Goal: Task Accomplishment & Management: Manage account settings

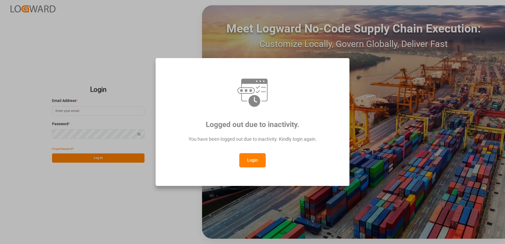
click at [243, 158] on button "Login" at bounding box center [252, 160] width 26 height 14
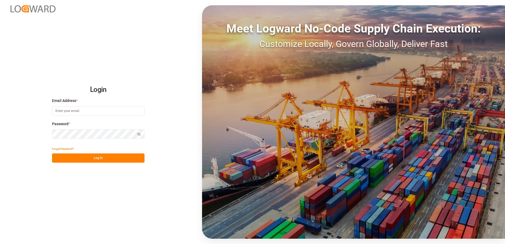
click at [102, 110] on input at bounding box center [98, 110] width 92 height 9
type input "Marian.Frunteanu@JamIndustries.com"
click at [89, 156] on button "Log In" at bounding box center [98, 157] width 92 height 9
click at [101, 158] on button "Log In" at bounding box center [98, 157] width 92 height 9
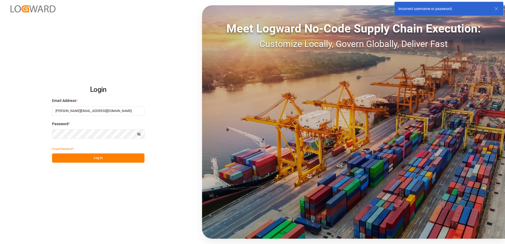
click at [139, 134] on icon "button" at bounding box center [139, 134] width 3 height 3
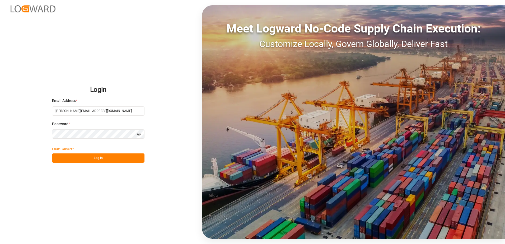
click at [92, 157] on button "Log In" at bounding box center [98, 157] width 92 height 9
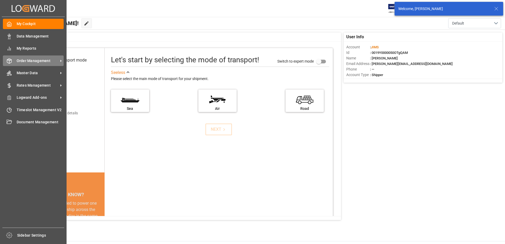
click at [39, 64] on div "Order Management Order Management" at bounding box center [33, 60] width 61 height 10
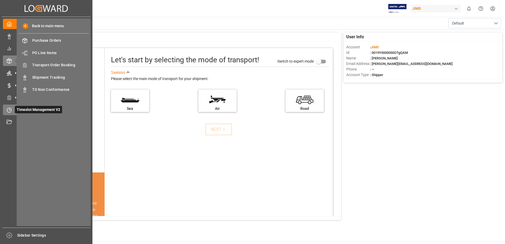
click at [7, 109] on icon at bounding box center [9, 110] width 4 height 4
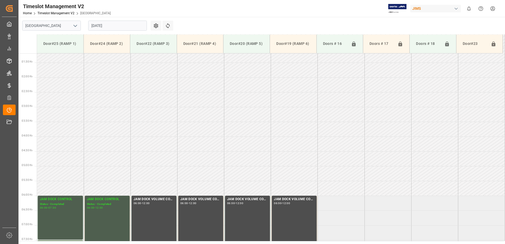
scroll to position [21, 0]
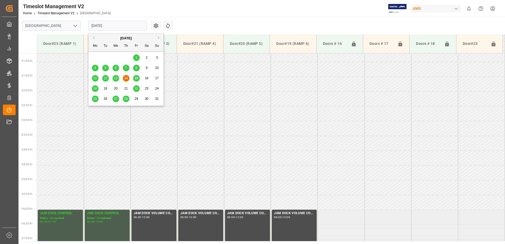
click at [123, 27] on input "14.08.2025" at bounding box center [117, 26] width 59 height 10
click at [95, 87] on span "18" at bounding box center [94, 89] width 3 height 4
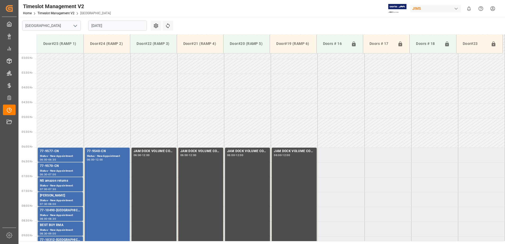
scroll to position [74, 0]
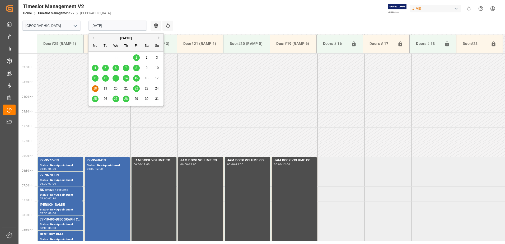
click at [118, 26] on input "18.08.2025" at bounding box center [117, 26] width 59 height 10
click at [138, 78] on div "15" at bounding box center [136, 78] width 7 height 6
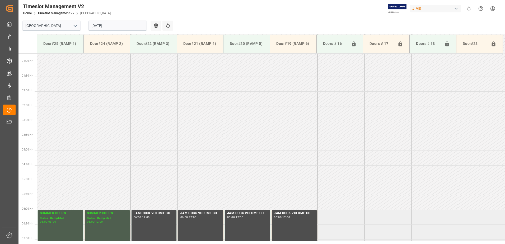
scroll to position [57, 0]
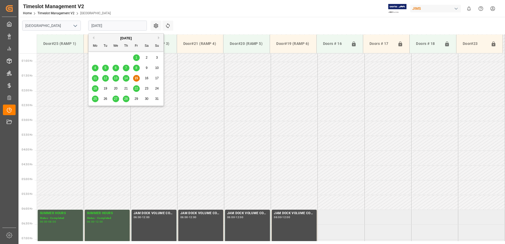
click at [120, 25] on input "15.08.2025" at bounding box center [117, 26] width 59 height 10
click at [95, 88] on span "18" at bounding box center [94, 89] width 3 height 4
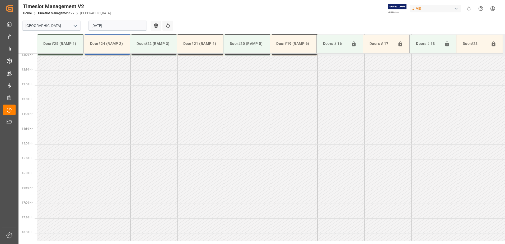
scroll to position [325, 0]
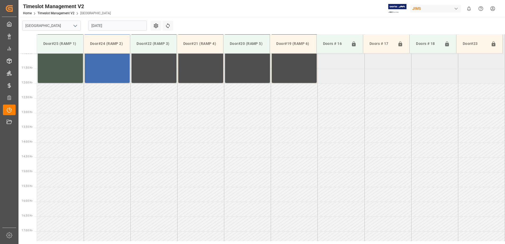
click at [494, 10] on html "Created by potrace 1.15, written by Peter Selinger 2001-2017 Created by potrace…" at bounding box center [252, 122] width 505 height 244
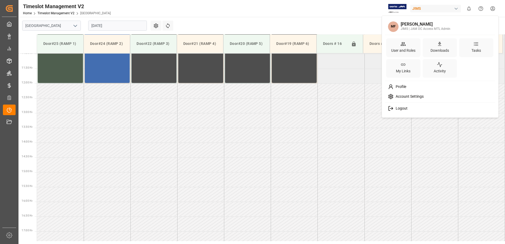
click at [404, 108] on span "Logout" at bounding box center [400, 108] width 14 height 5
